Goal: Information Seeking & Learning: Learn about a topic

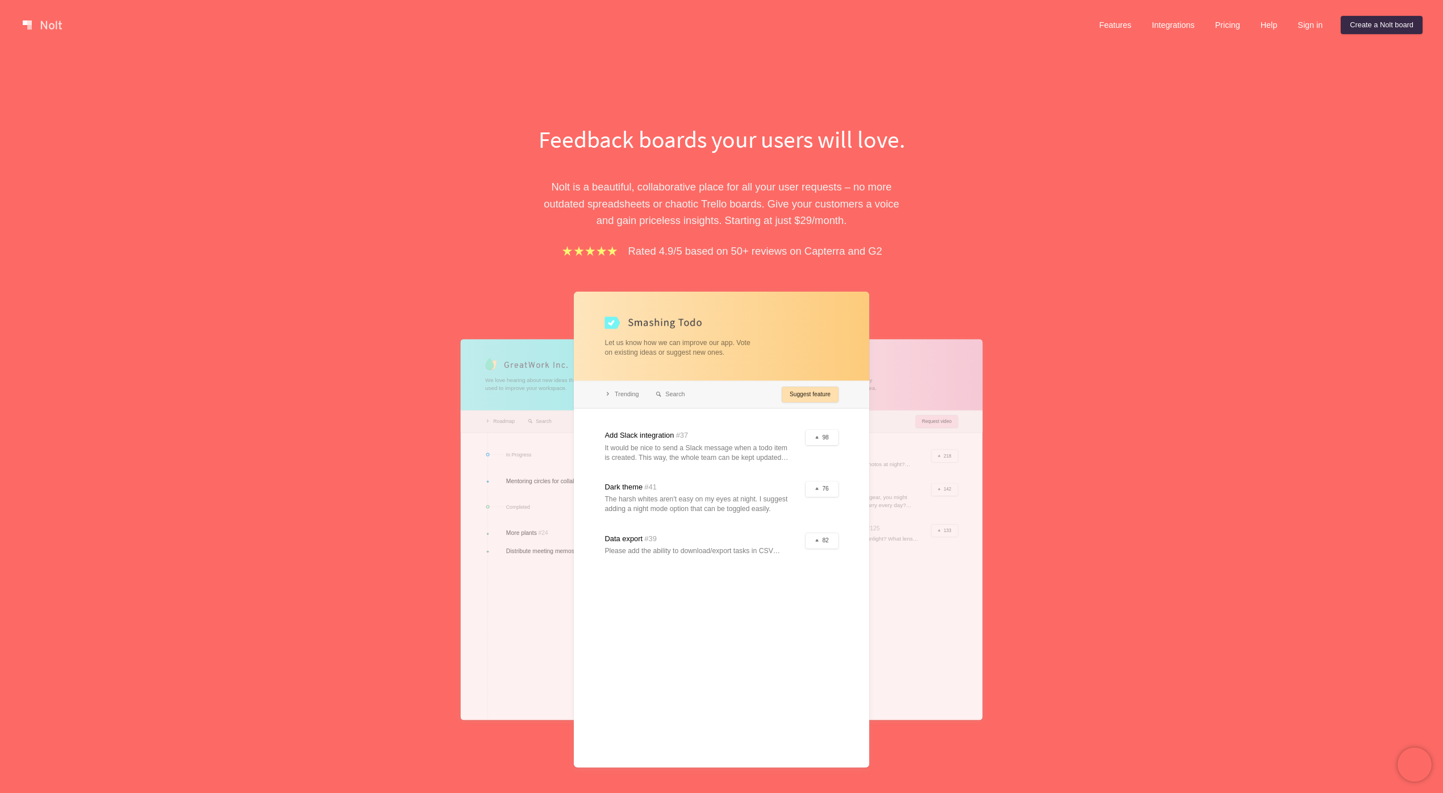
click at [1137, 107] on div "Feedback boards your users will love. [PERSON_NAME] is a beautiful, collaborati…" at bounding box center [721, 453] width 1443 height 806
click at [1230, 26] on link "Pricing" at bounding box center [1227, 25] width 43 height 18
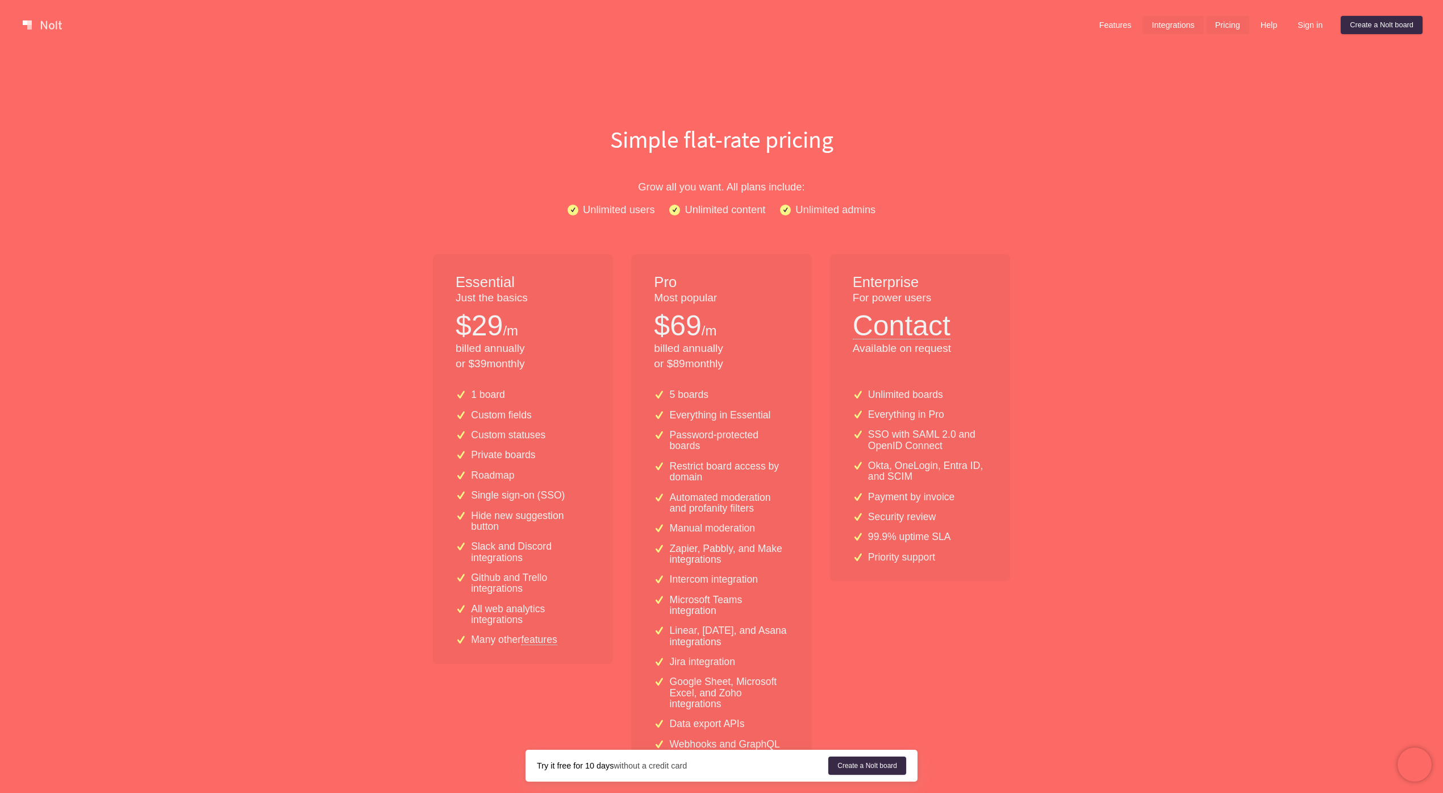
click at [1168, 27] on link "Integrations" at bounding box center [1173, 25] width 61 height 18
click at [1263, 25] on link "Help" at bounding box center [1269, 25] width 35 height 18
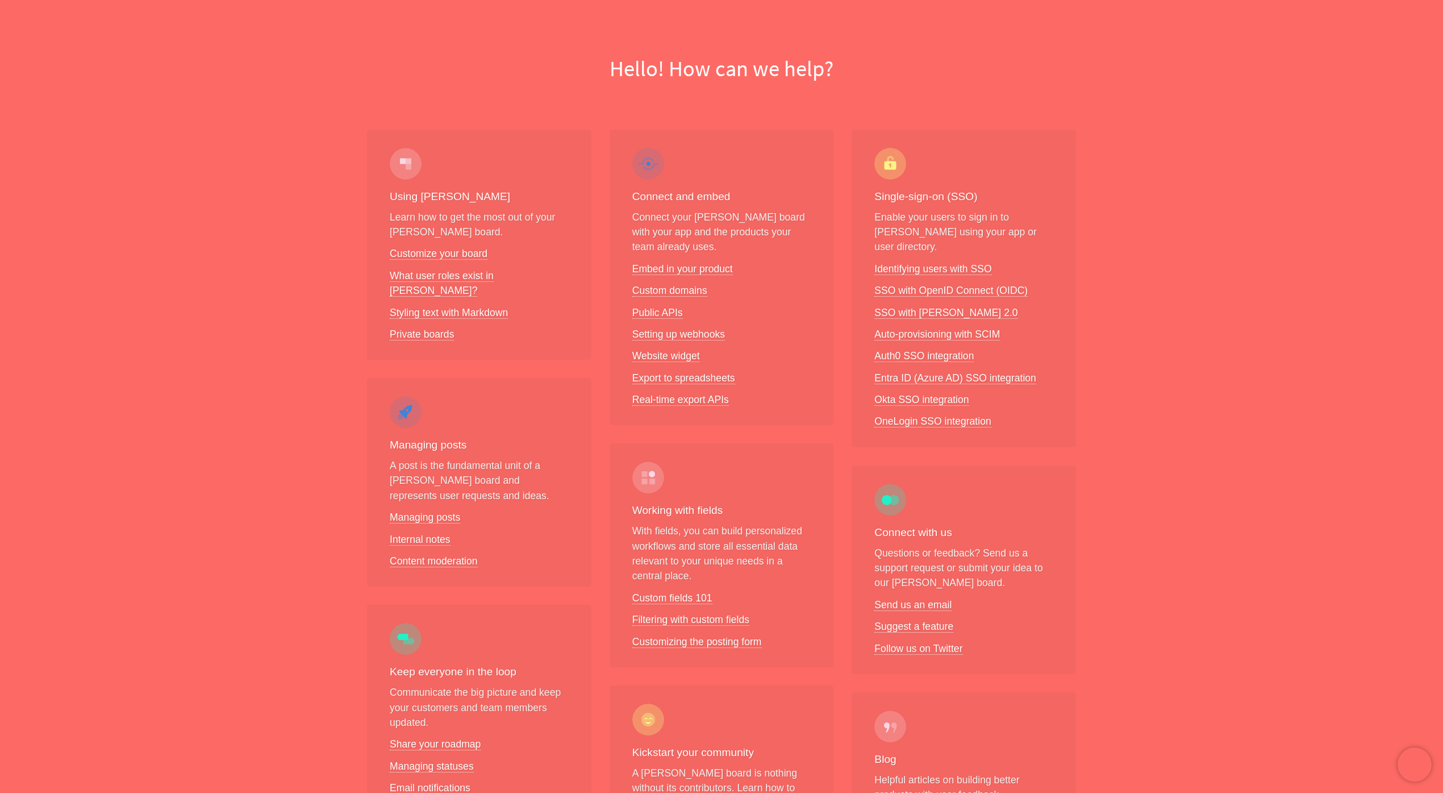
scroll to position [123, 0]
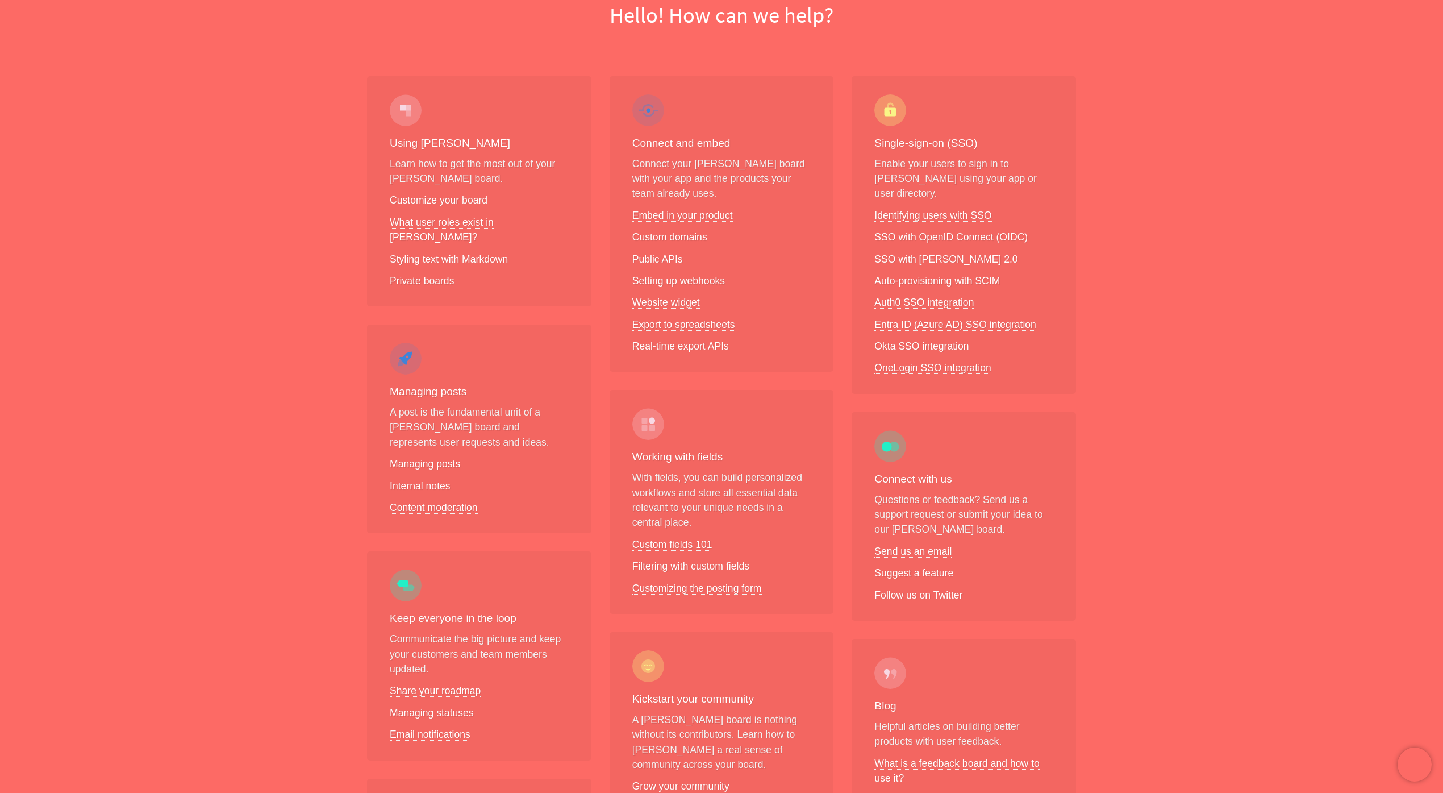
click at [1150, 87] on div "Using [PERSON_NAME] Learn how to get the most out of your [PERSON_NAME] board. …" at bounding box center [721, 572] width 1443 height 1028
click at [1080, 487] on div "Single-sign-on (SSO) Enable your users to sign in to [PERSON_NAME] using your a…" at bounding box center [964, 572] width 243 height 1028
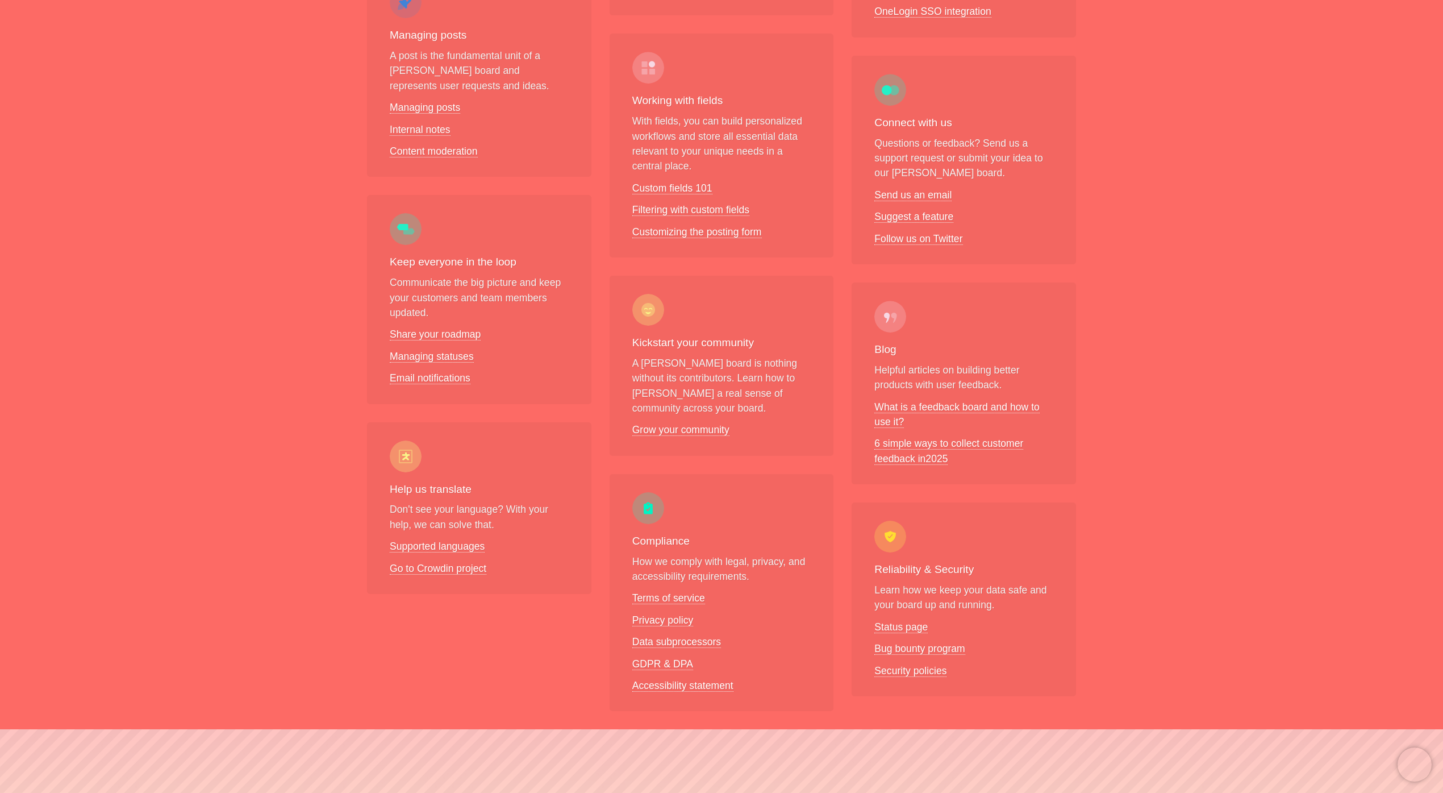
scroll to position [483, 0]
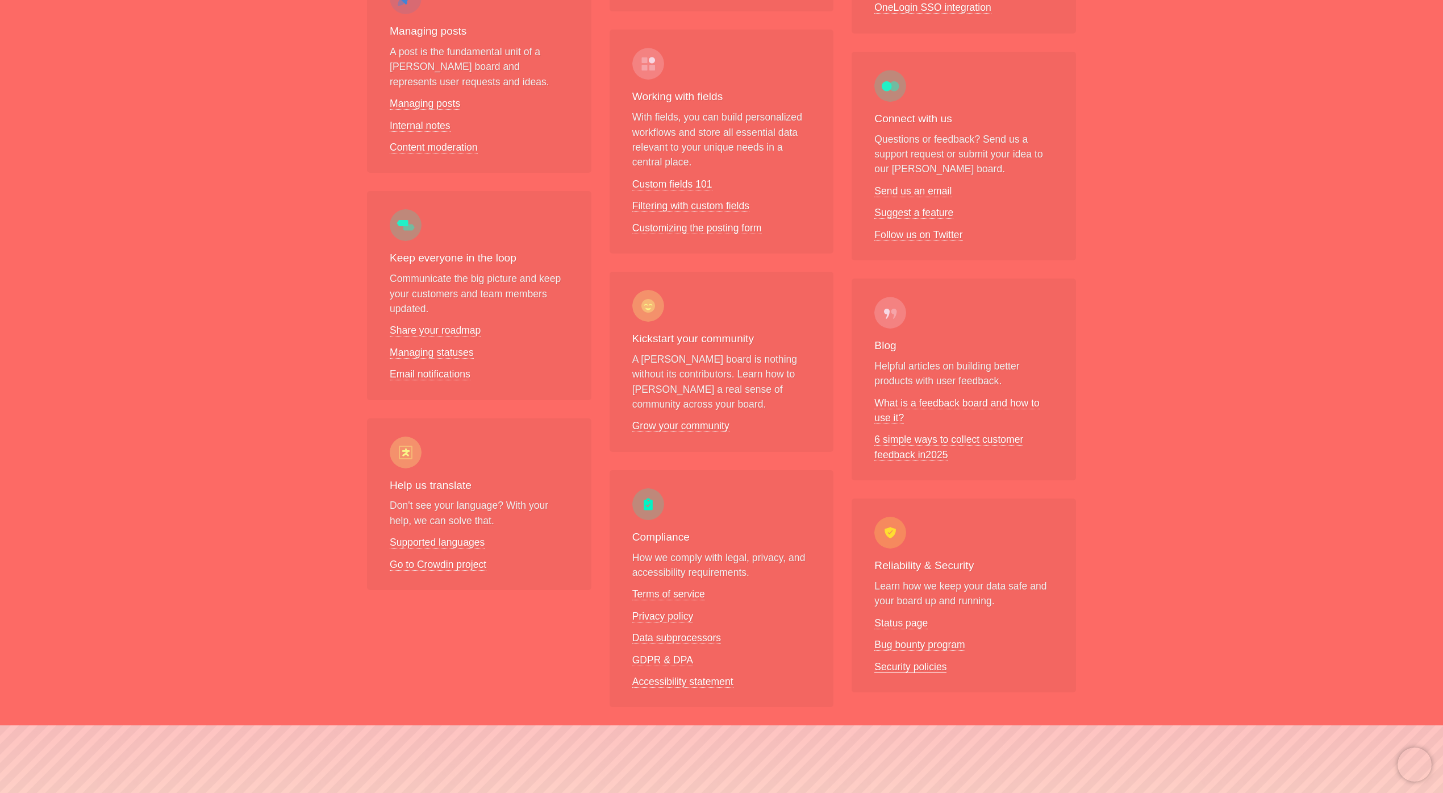
click at [903, 661] on link "Security policies" at bounding box center [910, 667] width 72 height 12
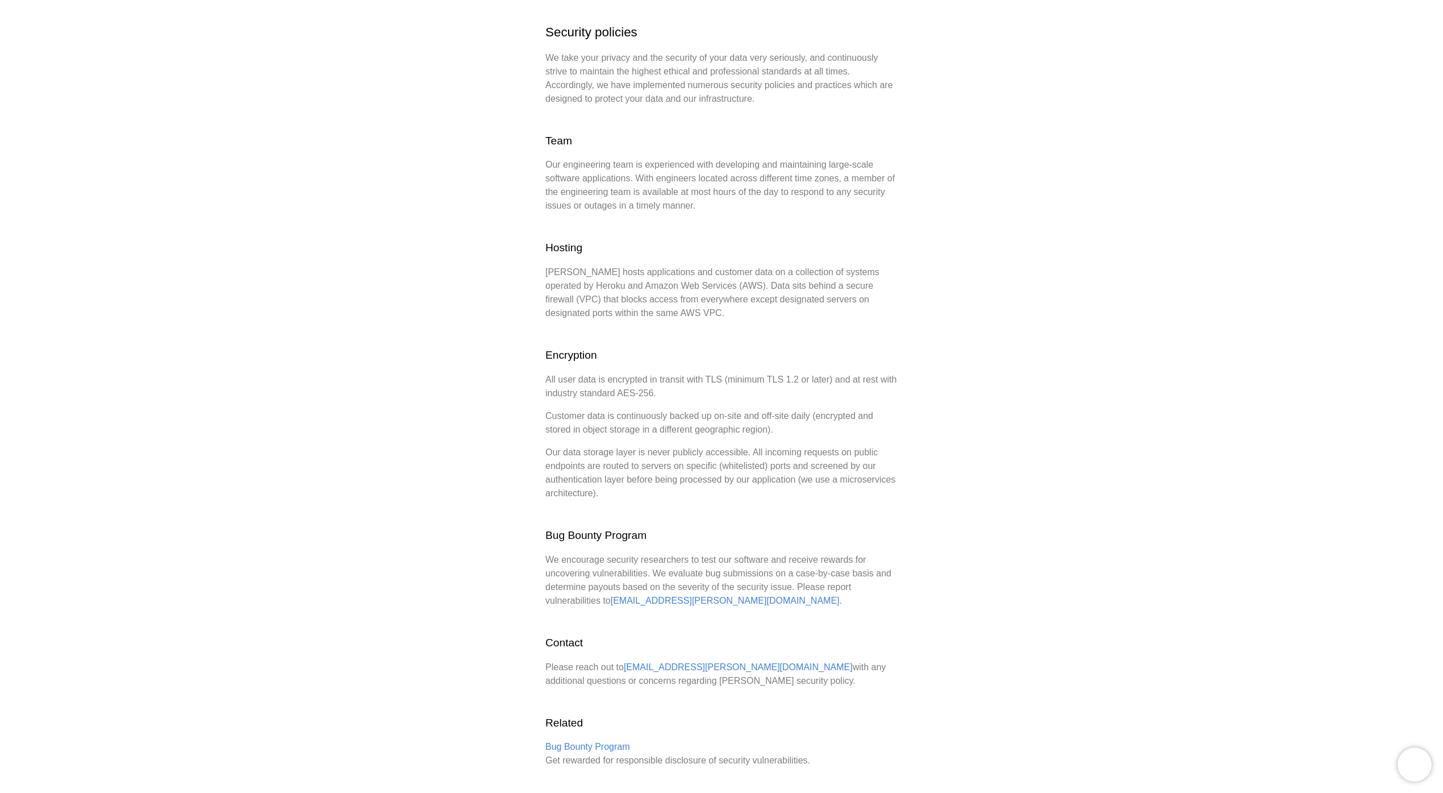
scroll to position [197, 0]
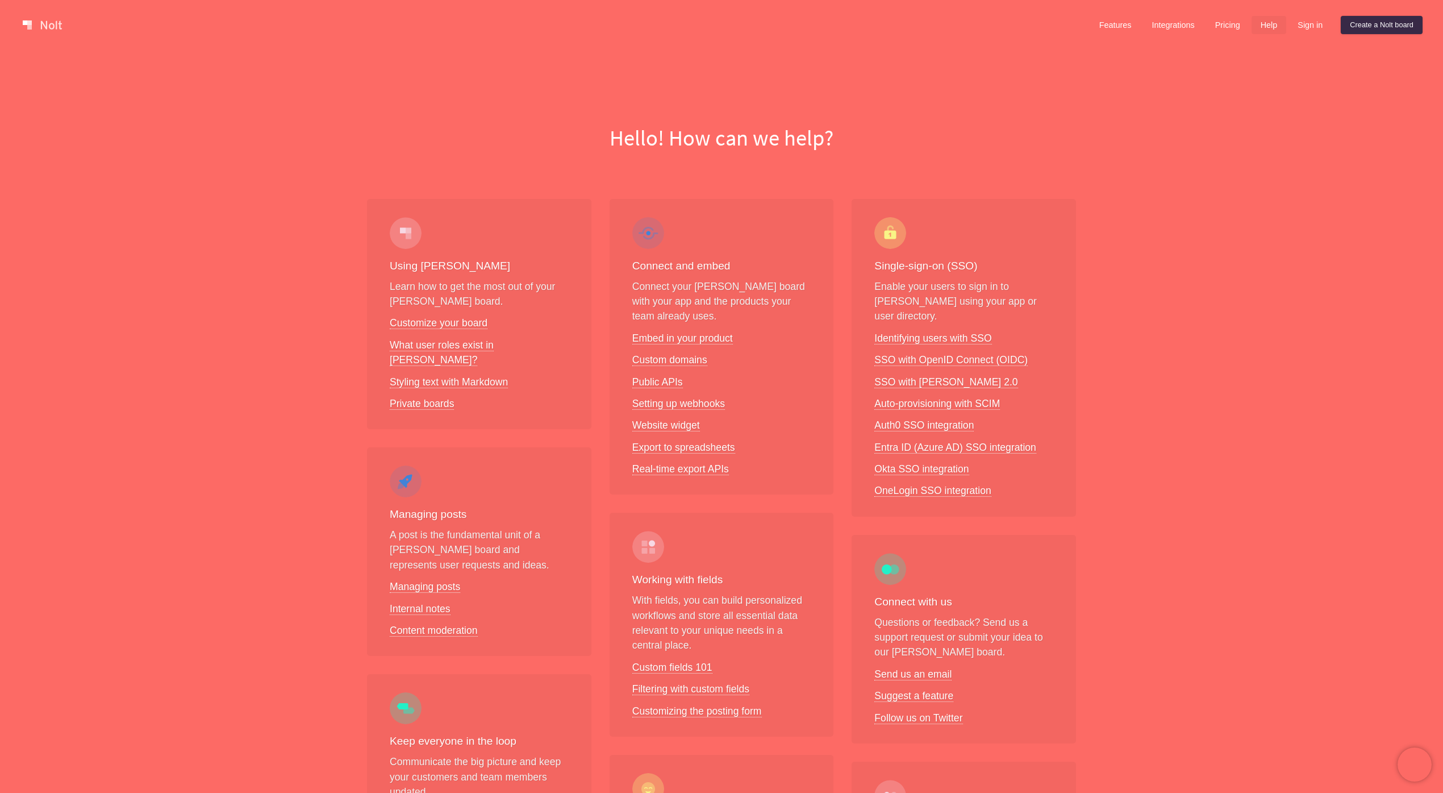
click at [1208, 499] on div "Using [PERSON_NAME] Learn how to get the most out of your [PERSON_NAME] board. …" at bounding box center [721, 695] width 1443 height 1028
